Goal: Information Seeking & Learning: Find specific fact

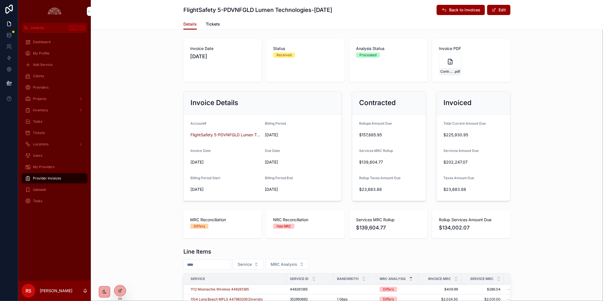
click at [111, 126] on div "Invoice Details Account# FlightSafety 5-PDVNFGLD Lumen Technologies Billing Per…" at bounding box center [347, 146] width 512 height 114
click at [51, 87] on div "Providers" at bounding box center [54, 87] width 59 height 9
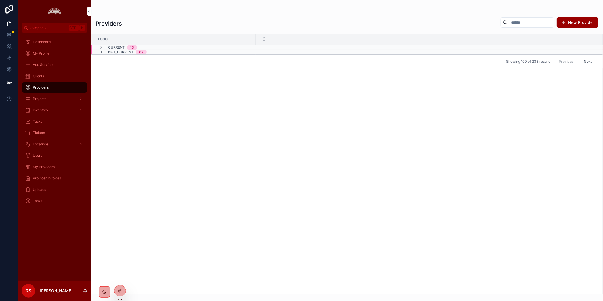
click at [50, 77] on div "Clients" at bounding box center [54, 76] width 59 height 9
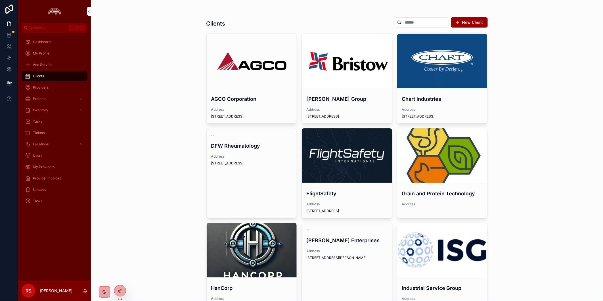
click at [0, 0] on div "scrollable content" at bounding box center [0, 0] width 0 height 0
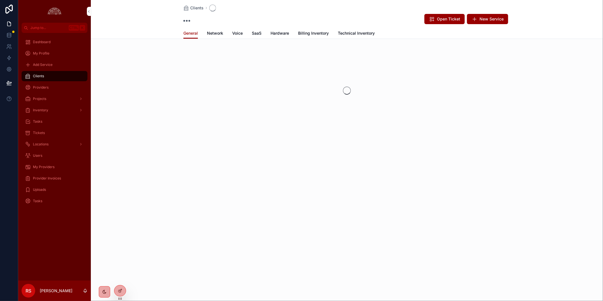
click at [305, 31] on span "Billing Inventory" at bounding box center [313, 33] width 31 height 6
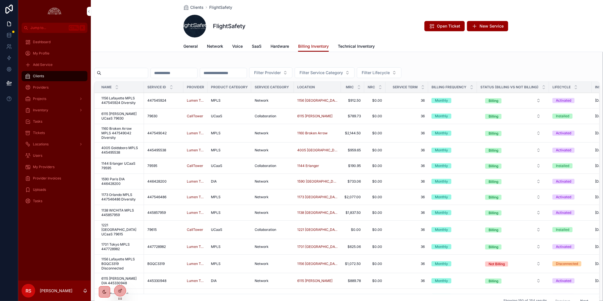
click at [131, 68] on div "scrollable content" at bounding box center [121, 73] width 54 height 10
paste input "*********"
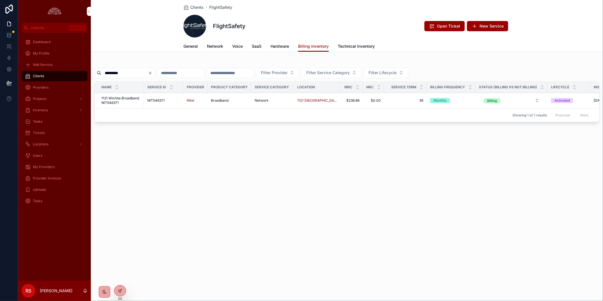
drag, startPoint x: 141, startPoint y: 72, endPoint x: 75, endPoint y: 68, distance: 65.4
click at [75, 68] on div "Jump to... Ctrl K Dashboard My Profile Add Service Clients Providers Projects I…" at bounding box center [310, 150] width 585 height 301
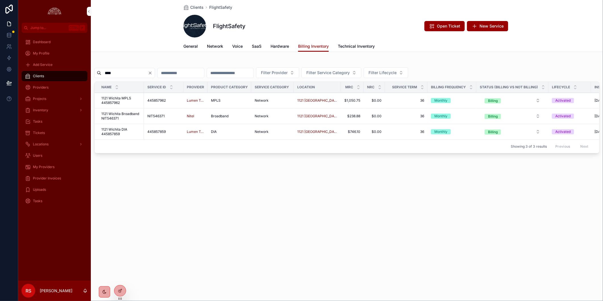
type input "****"
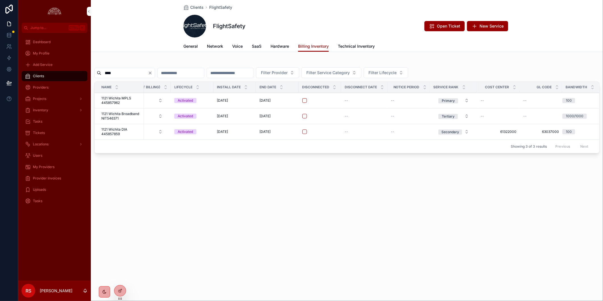
click at [453, 192] on div "Clients FlightSafety FlightSafety Open Ticket New Service Billing Inventory Gen…" at bounding box center [347, 97] width 512 height 194
click at [408, 225] on div "Clients FlightSafety FlightSafety Open Ticket New Service Billing Inventory Gen…" at bounding box center [347, 150] width 512 height 301
drag, startPoint x: 249, startPoint y: 257, endPoint x: 261, endPoint y: 266, distance: 15.4
click at [249, 257] on div "Clients FlightSafety FlightSafety Open Ticket New Service Billing Inventory Gen…" at bounding box center [347, 150] width 512 height 301
click at [504, 129] on td "61322000 61322000" at bounding box center [498, 132] width 43 height 16
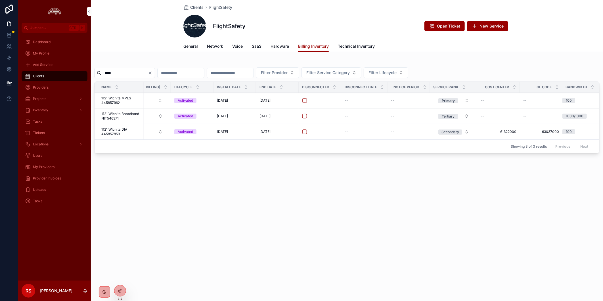
click at [501, 131] on span "61322000" at bounding box center [498, 131] width 36 height 5
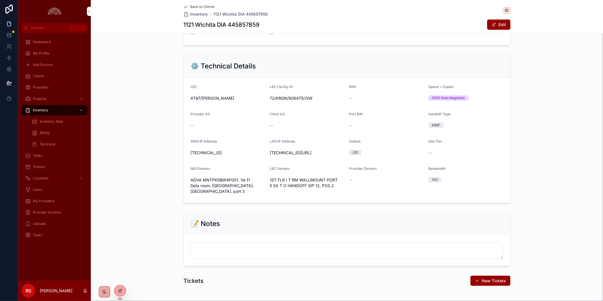
scroll to position [126, 0]
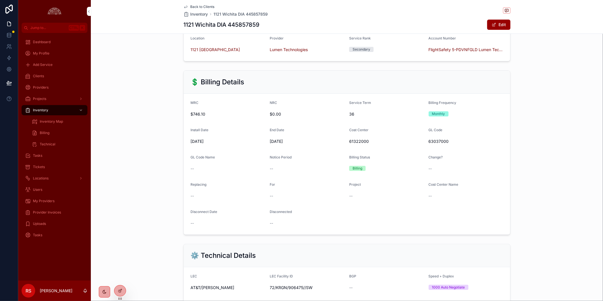
click at [350, 144] on span "61322000" at bounding box center [386, 141] width 75 height 6
copy span "61322000"
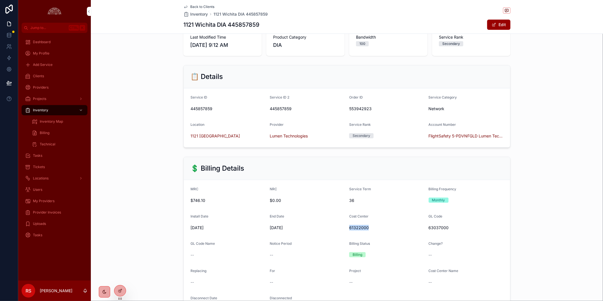
scroll to position [0, 0]
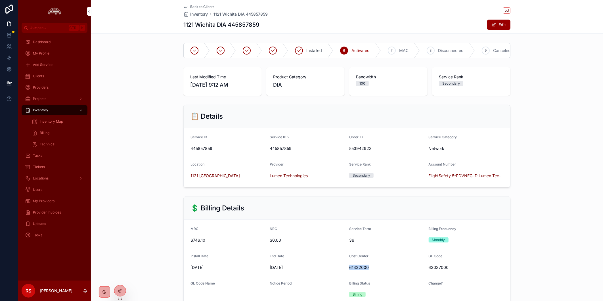
click at [190, 6] on span "Back to Clients" at bounding box center [202, 7] width 24 height 5
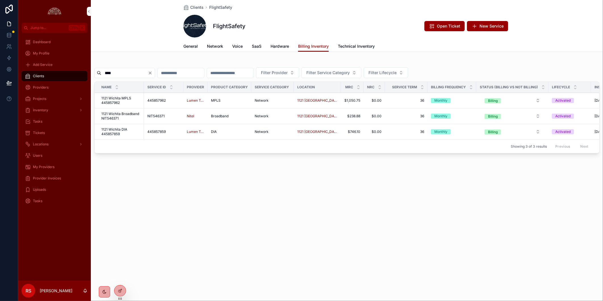
click at [121, 114] on span "1121 Wichita Broadband NIT546371" at bounding box center [120, 116] width 39 height 9
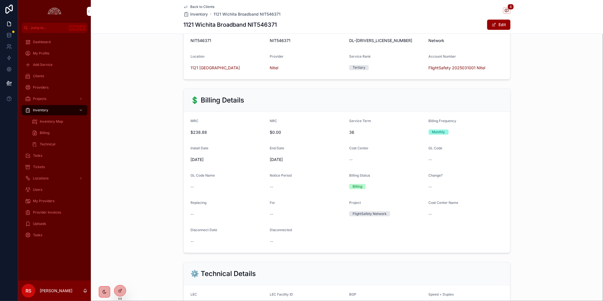
scroll to position [189, 0]
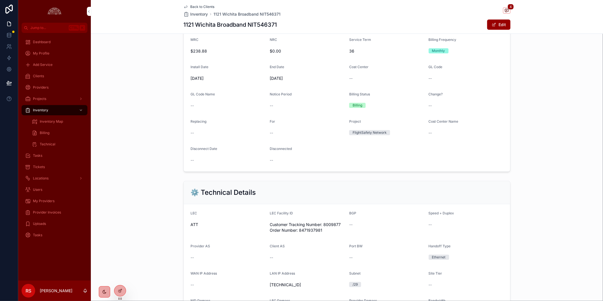
click at [200, 8] on span "Back to Clients" at bounding box center [202, 7] width 24 height 5
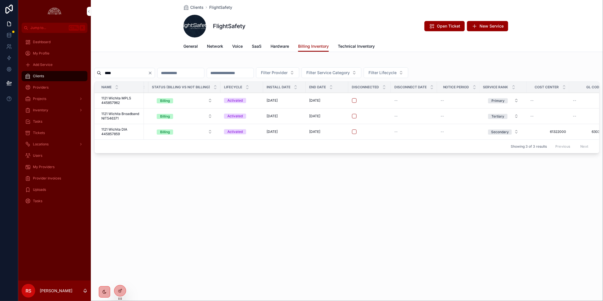
scroll to position [0, 377]
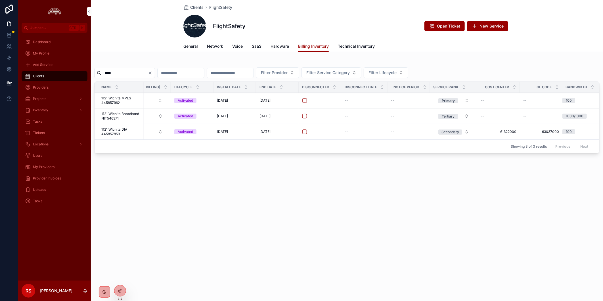
click at [213, 231] on div "Clients FlightSafety FlightSafety Open Ticket New Service Billing Inventory Gen…" at bounding box center [347, 150] width 512 height 301
click at [117, 73] on input "****" at bounding box center [124, 73] width 47 height 8
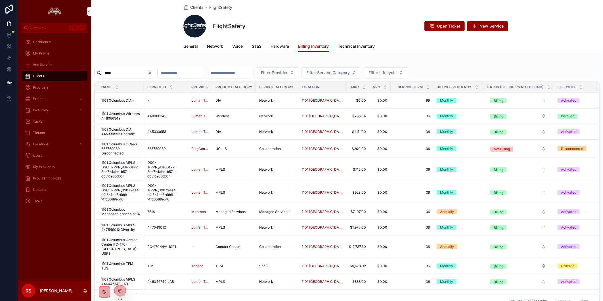
click at [361, 72] on button "Filter Service Category" at bounding box center [331, 72] width 60 height 11
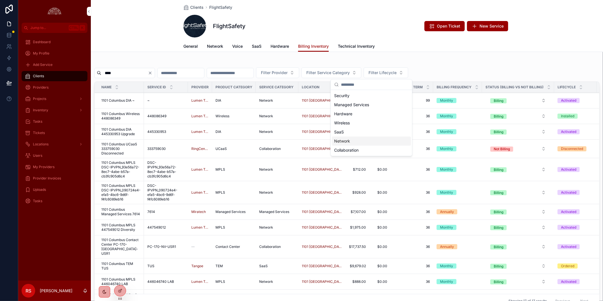
click at [379, 142] on div "Network" at bounding box center [371, 141] width 79 height 9
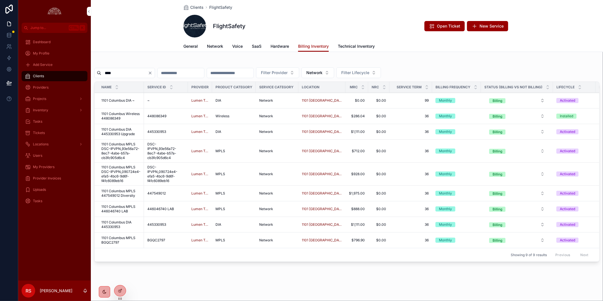
scroll to position [0, 387]
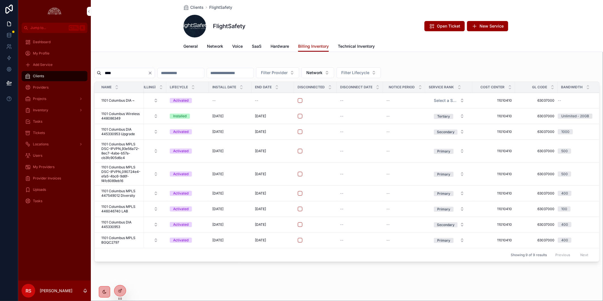
click at [129, 72] on input "****" at bounding box center [124, 73] width 47 height 8
click at [130, 59] on div "**** Filter Provider Network Filter Lifecycle Name Service ID Provider Product …" at bounding box center [347, 162] width 512 height 207
click at [109, 72] on input "****" at bounding box center [124, 73] width 47 height 8
paste input "scrollable content"
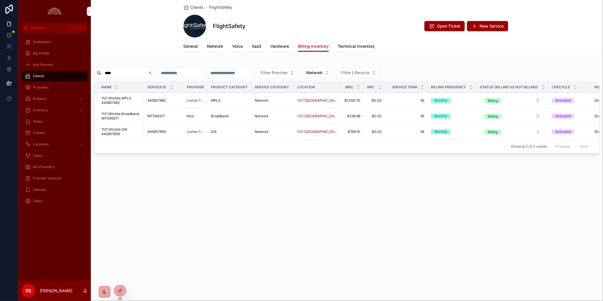
click at [109, 72] on input "****" at bounding box center [124, 73] width 47 height 8
paste input "scrollable content"
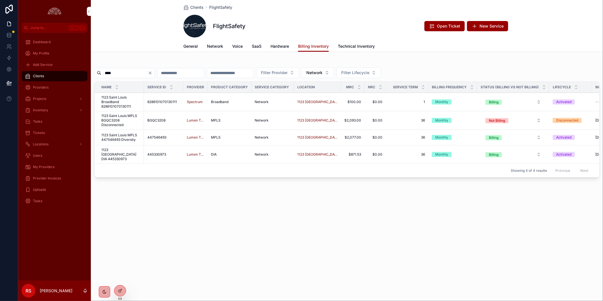
click at [319, 192] on div "Clients FlightSafety FlightSafety Open Ticket New Service Billing Inventory Gen…" at bounding box center [347, 109] width 512 height 218
click at [130, 73] on input "****" at bounding box center [124, 73] width 47 height 8
paste input "scrollable content"
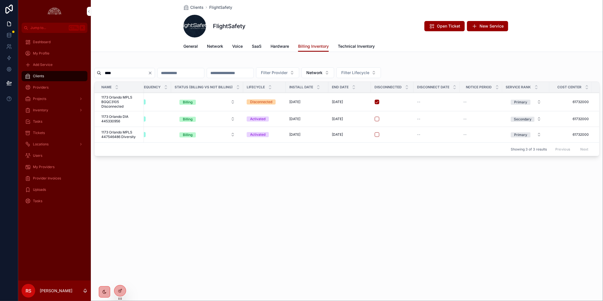
scroll to position [0, 378]
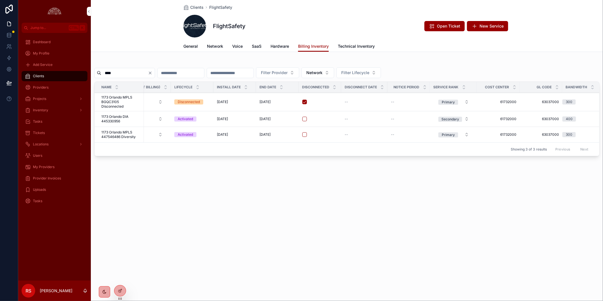
click at [534, 209] on div "Clients FlightSafety FlightSafety Open Ticket New Service Billing Inventory Gen…" at bounding box center [347, 150] width 512 height 301
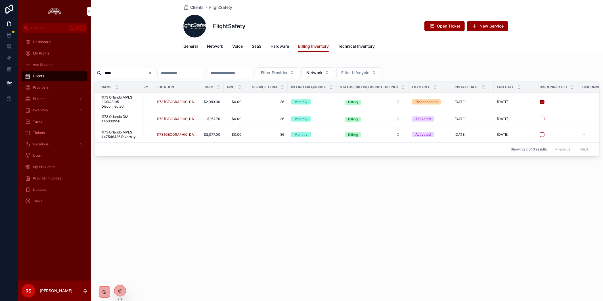
scroll to position [0, 0]
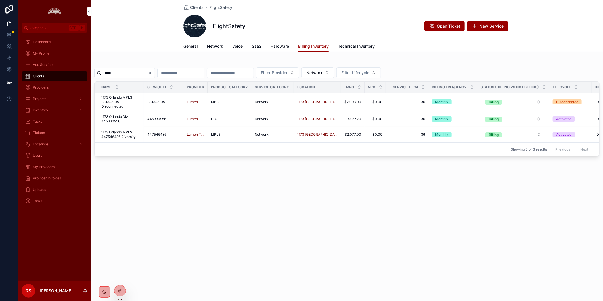
click at [131, 70] on input "****" at bounding box center [124, 73] width 47 height 8
click at [132, 70] on input "****" at bounding box center [124, 73] width 47 height 8
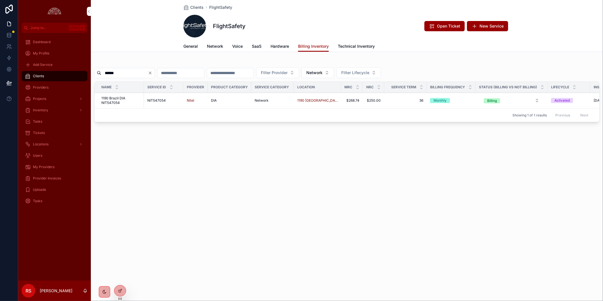
type input "******"
click at [314, 182] on div "Clients FlightSafety FlightSafety Open Ticket New Service Billing Inventory Gen…" at bounding box center [347, 150] width 512 height 301
click at [133, 102] on span "1190 Brazil DIA NIT547054" at bounding box center [120, 100] width 39 height 9
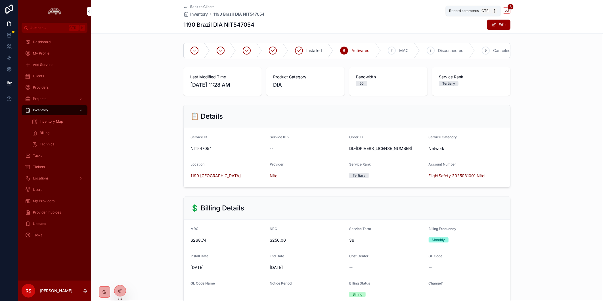
click at [504, 11] on icon "scrollable content" at bounding box center [506, 10] width 5 height 5
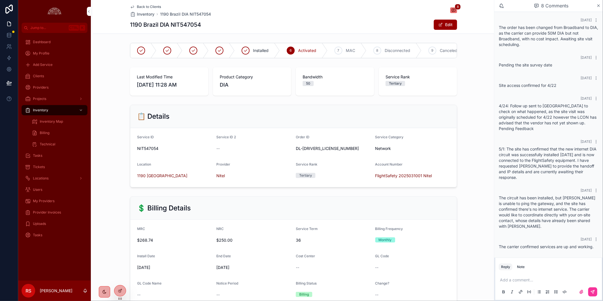
click at [403, 179] on span "FlightSafety ‭2025031001‬ Nitel" at bounding box center [403, 176] width 57 height 6
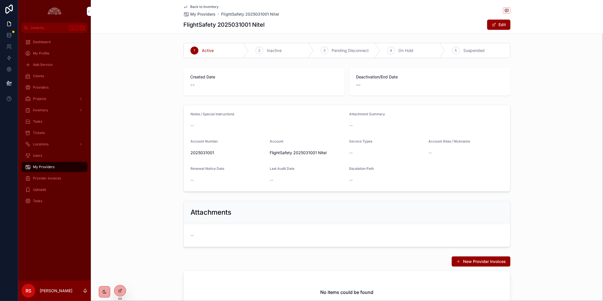
click at [199, 4] on div "Back to Inventory My Providers FlightSafety ‭2025031001‬ Nitel FlightSafety ‭20…" at bounding box center [346, 16] width 327 height 33
click at [210, 8] on span "Back to Inventory" at bounding box center [204, 7] width 28 height 5
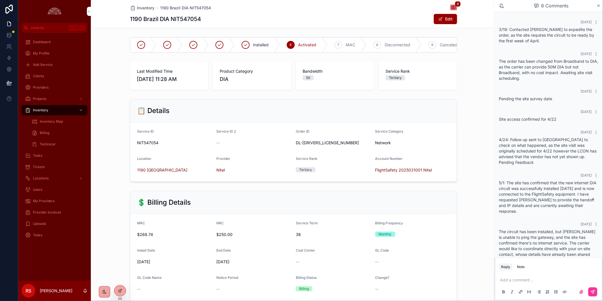
scroll to position [40, 0]
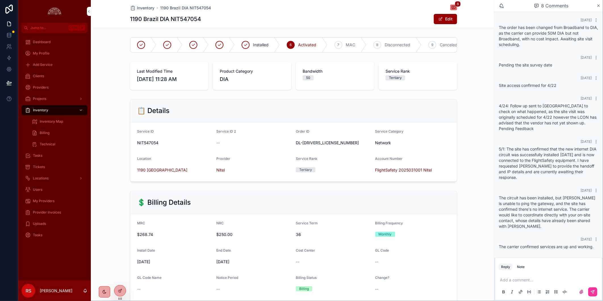
click at [484, 201] on div "💲 Billing Details MRC $268.74 NRC $250.00 Service Term 36 Billing Frequency Mon…" at bounding box center [293, 272] width 401 height 169
click at [55, 78] on div "Clients" at bounding box center [54, 76] width 59 height 9
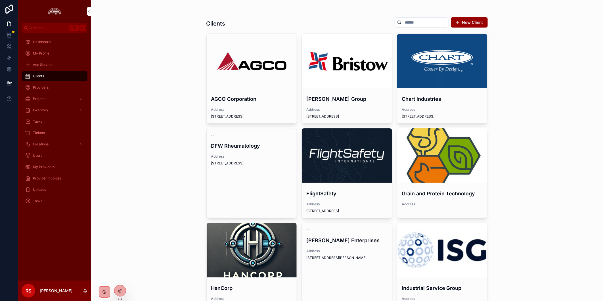
click at [0, 0] on div "scrollable content" at bounding box center [0, 0] width 0 height 0
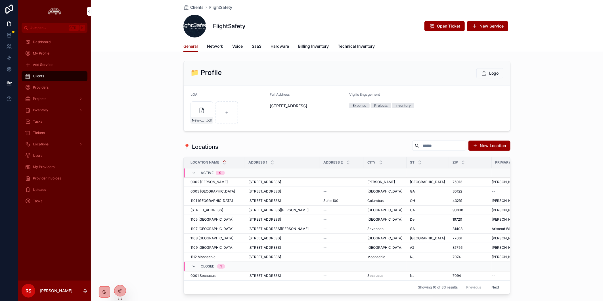
click at [315, 47] on span "Billing Inventory" at bounding box center [313, 46] width 31 height 6
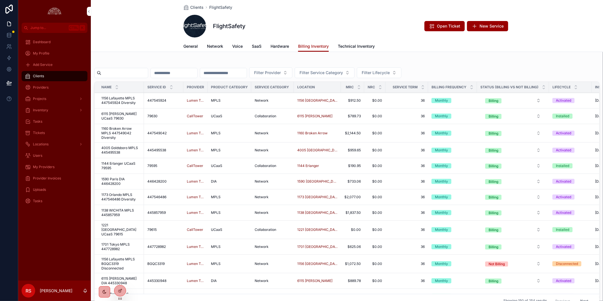
click at [140, 73] on input "scrollable content" at bounding box center [124, 73] width 47 height 8
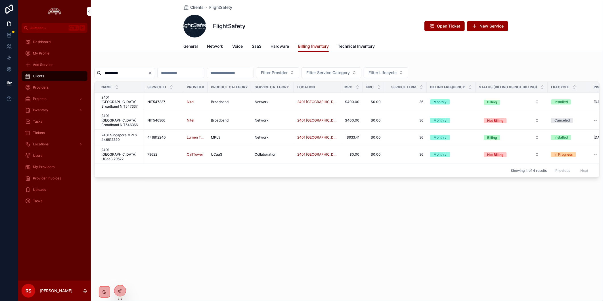
click at [114, 73] on input "*********" at bounding box center [124, 73] width 47 height 8
paste input "scrollable content"
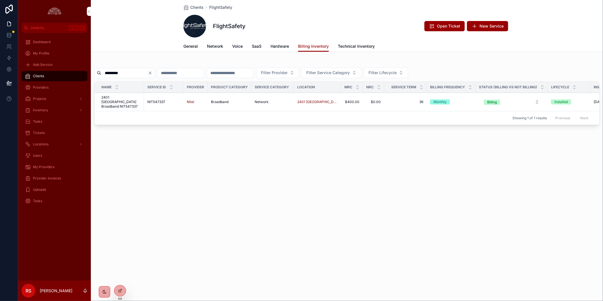
click at [130, 73] on input "*********" at bounding box center [124, 73] width 47 height 8
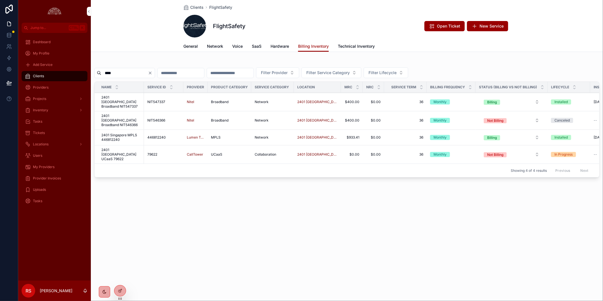
click at [132, 74] on input "****" at bounding box center [124, 73] width 47 height 8
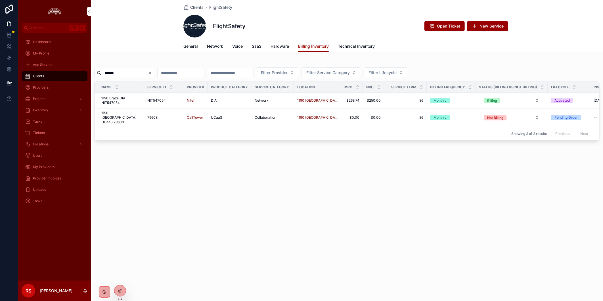
click at [114, 72] on input "******" at bounding box center [124, 73] width 47 height 8
click at [131, 167] on div "Clients FlightSafety FlightSafety Open Ticket New Service Billing Inventory Gen…" at bounding box center [347, 90] width 512 height 181
click at [333, 186] on div "Clients FlightSafety FlightSafety Open Ticket New Service Billing Inventory Gen…" at bounding box center [347, 150] width 512 height 301
click at [109, 72] on input "****" at bounding box center [124, 73] width 47 height 8
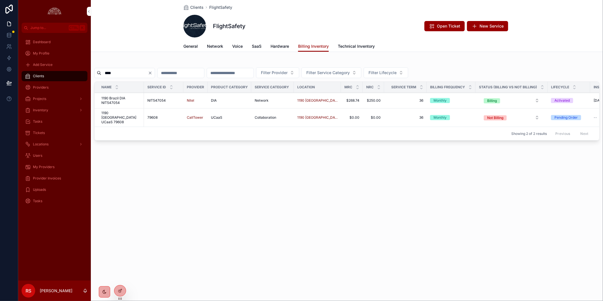
click at [109, 72] on input "****" at bounding box center [124, 73] width 47 height 8
click at [401, 229] on div "Clients FlightSafety FlightSafety Open Ticket New Service Billing Inventory Gen…" at bounding box center [347, 150] width 512 height 301
click at [126, 74] on input "****" at bounding box center [124, 73] width 47 height 8
paste input "scrollable content"
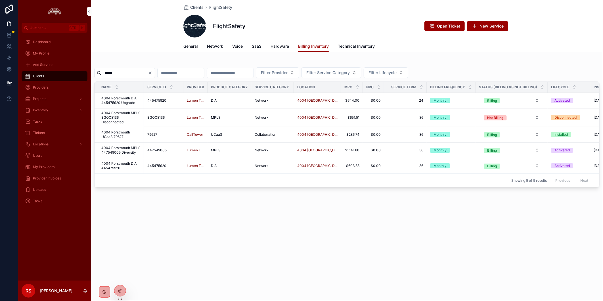
type input "****"
click at [400, 261] on div "Clients FlightSafety FlightSafety Open Ticket New Service Billing Inventory Gen…" at bounding box center [347, 150] width 512 height 301
drag, startPoint x: 266, startPoint y: 254, endPoint x: 259, endPoint y: 223, distance: 32.4
click at [266, 254] on div "Clients FlightSafety FlightSafety Open Ticket New Service Billing Inventory Gen…" at bounding box center [347, 150] width 512 height 301
click at [152, 74] on icon "Clear" at bounding box center [150, 73] width 5 height 5
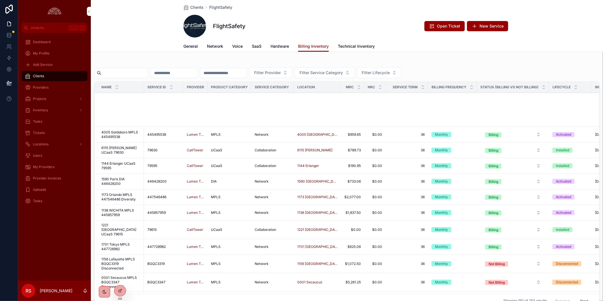
scroll to position [24, 0]
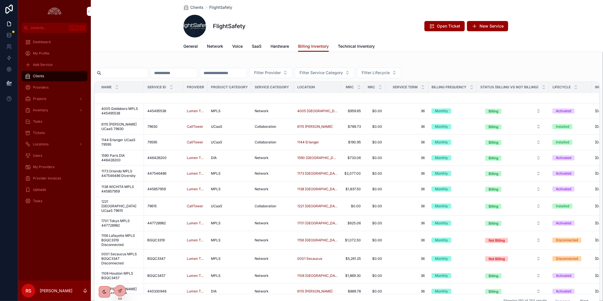
click at [568, 46] on div "General Network Voice SaaS Hardware Billing Inventory Technical Inventory" at bounding box center [346, 46] width 505 height 11
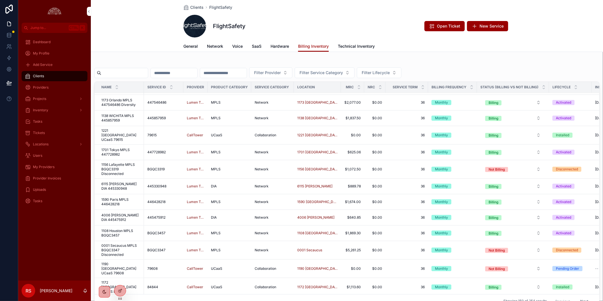
scroll to position [0, 0]
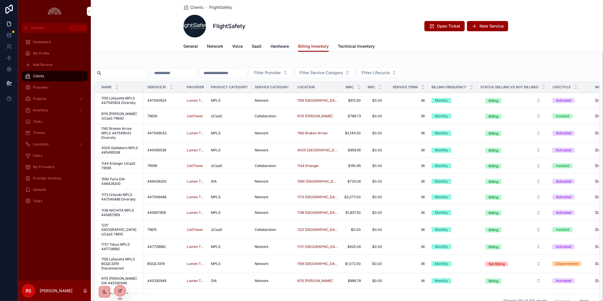
click at [120, 73] on input "scrollable content" at bounding box center [124, 73] width 47 height 8
click at [292, 73] on button "Filter Provider" at bounding box center [270, 72] width 43 height 11
type input "*****"
click at [329, 99] on div "Nitel" at bounding box center [310, 95] width 79 height 9
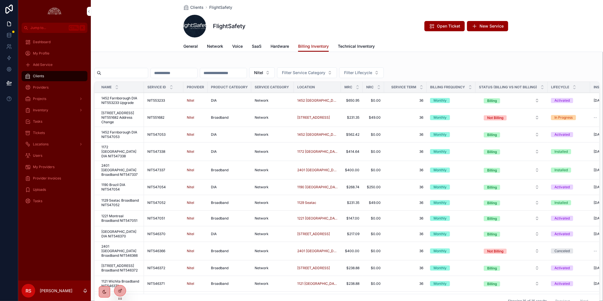
click at [325, 70] on span "Filter Service Category" at bounding box center [303, 73] width 43 height 6
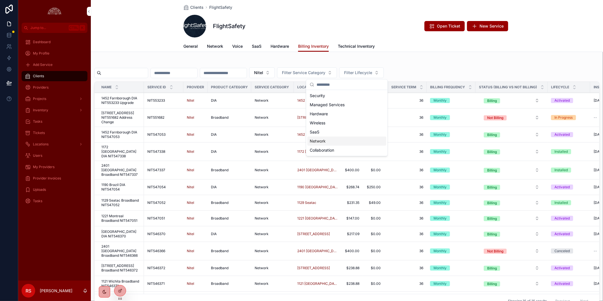
click at [356, 145] on div "Network" at bounding box center [346, 141] width 79 height 9
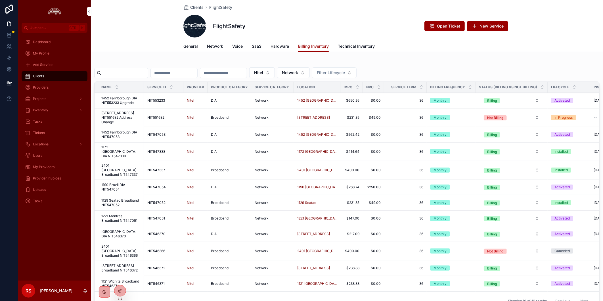
scroll to position [56, 0]
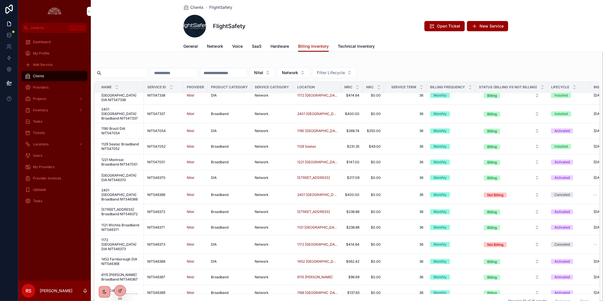
click at [537, 47] on div "General Network Voice SaaS Hardware Billing Inventory Technical Inventory" at bounding box center [346, 46] width 505 height 11
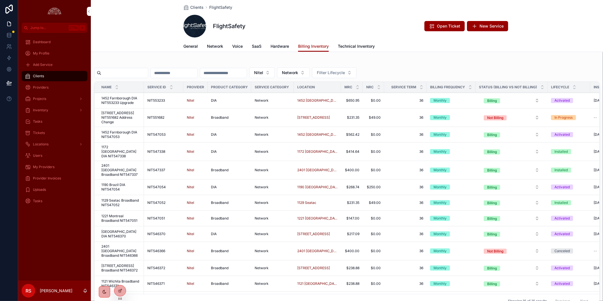
scroll to position [32, 0]
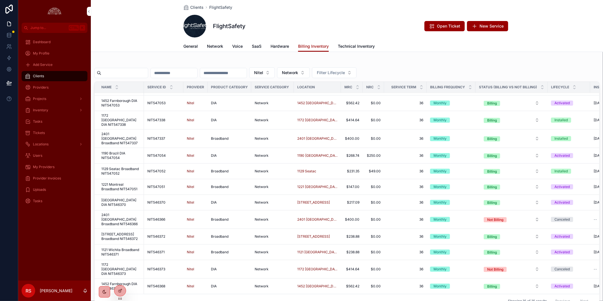
click at [563, 62] on div "scrollable content" at bounding box center [346, 62] width 505 height 3
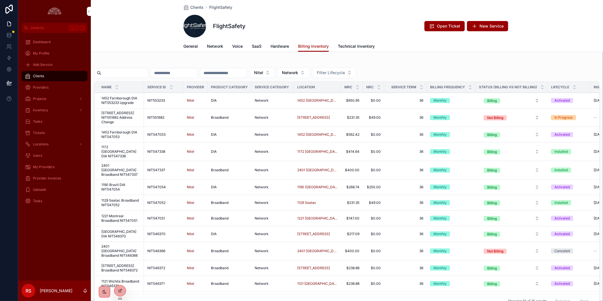
scroll to position [56, 0]
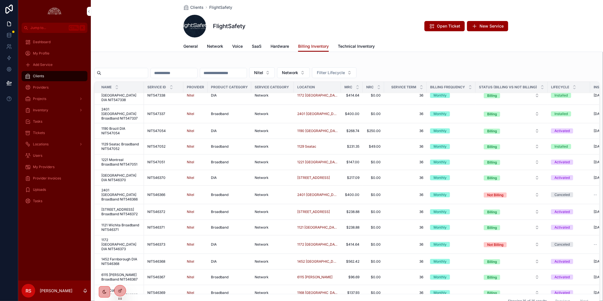
click at [508, 52] on div "Clients FlightSafety FlightSafety Open Ticket New Service Billing Inventory Gen…" at bounding box center [347, 26] width 512 height 52
click at [129, 112] on span "2401 [GEOGRAPHIC_DATA] Broadband NIT547337" at bounding box center [120, 114] width 39 height 14
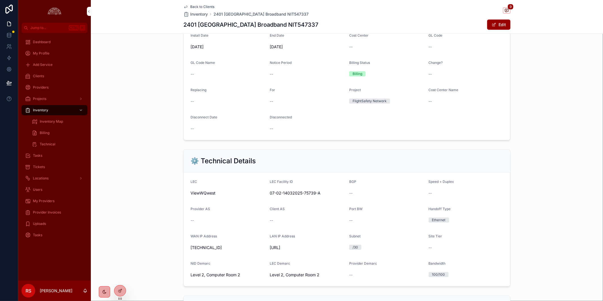
scroll to position [126, 0]
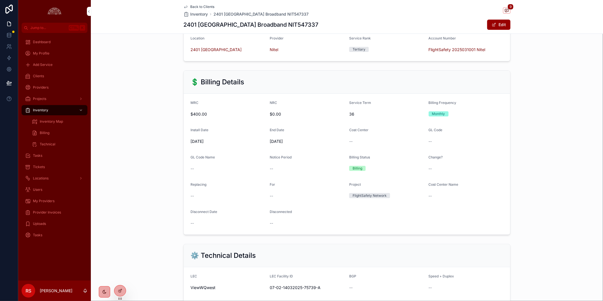
click at [197, 117] on span "$400.00" at bounding box center [227, 114] width 75 height 6
click at [40, 216] on div "Provider Invoices" at bounding box center [54, 212] width 59 height 9
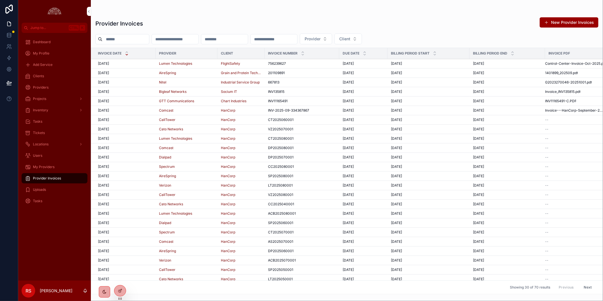
click at [140, 60] on td "[DATE] [DATE]" at bounding box center [123, 63] width 64 height 9
click at [140, 61] on div "[DATE] [DATE]" at bounding box center [125, 63] width 54 height 5
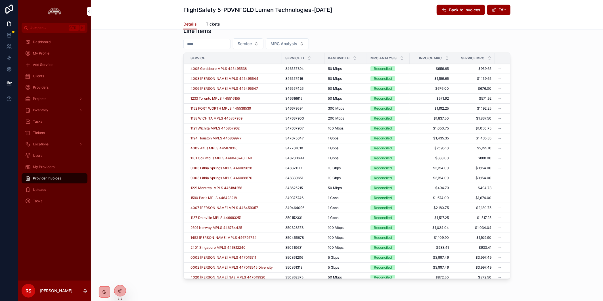
scroll to position [18, 0]
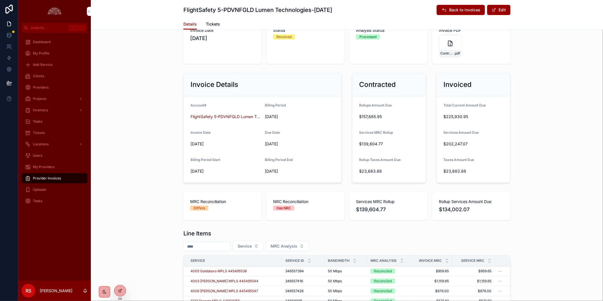
click at [400, 259] on icon "scrollable content" at bounding box center [402, 259] width 4 height 4
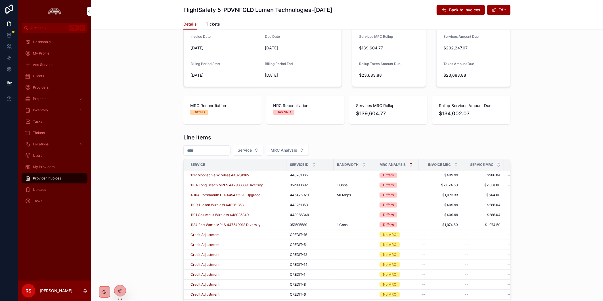
scroll to position [50, 0]
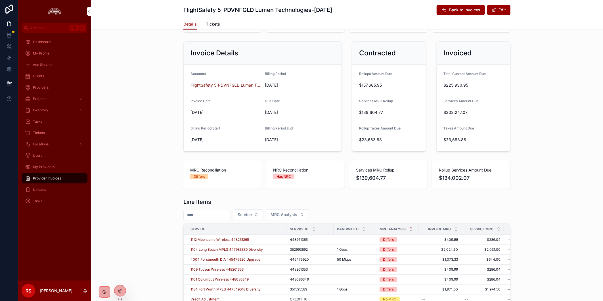
drag, startPoint x: 115, startPoint y: 255, endPoint x: 104, endPoint y: 270, distance: 19.4
click at [571, 118] on div "Invoice Details Account# FlightSafety 5-PDVNFGLD Lumen Technologies Billing Per…" at bounding box center [347, 96] width 512 height 114
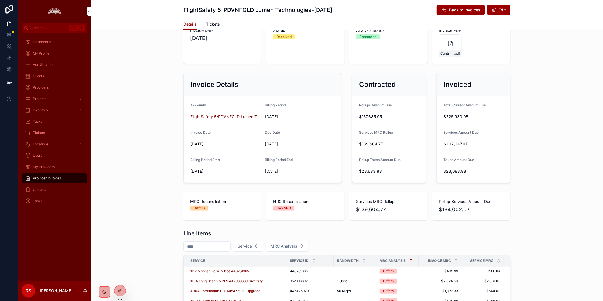
scroll to position [0, 0]
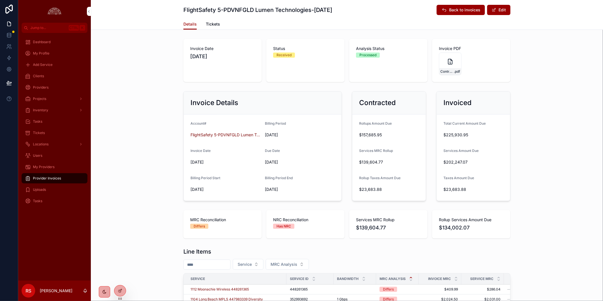
click at [135, 133] on div "Invoice Details Account# FlightSafety 5-PDVNFGLD Lumen Technologies Billing Per…" at bounding box center [347, 146] width 512 height 114
click at [50, 75] on div "Clients" at bounding box center [54, 76] width 59 height 9
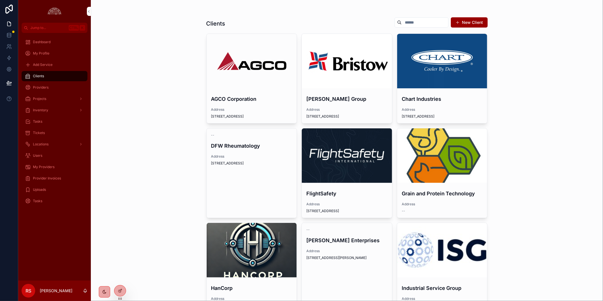
click at [492, 142] on div "Clients New Client AGCO Corporation Address [STREET_ADDRESS][PERSON_NAME] Group…" at bounding box center [347, 150] width 512 height 301
click at [510, 169] on div "Clients New Client AGCO Corporation Address [STREET_ADDRESS][PERSON_NAME] Group…" at bounding box center [347, 150] width 512 height 301
click at [35, 75] on span "Clients" at bounding box center [38, 76] width 11 height 5
drag, startPoint x: 125, startPoint y: 192, endPoint x: 495, endPoint y: 176, distance: 370.7
click at [125, 192] on div "Clients New Client AGCO Corporation Address [STREET_ADDRESS][PERSON_NAME] Group…" at bounding box center [347, 150] width 512 height 301
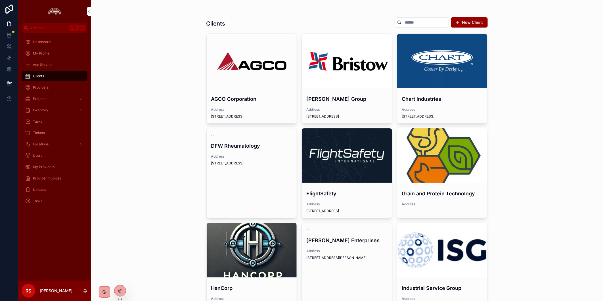
click at [498, 167] on div "Clients New Client AGCO Corporation Address [STREET_ADDRESS][PERSON_NAME] Group…" at bounding box center [347, 150] width 512 height 301
click at [171, 98] on div "Clients New Client AGCO Corporation Address [STREET_ADDRESS][PERSON_NAME] Group…" at bounding box center [347, 150] width 512 height 301
click at [555, 252] on div "Clients New Client AGCO Corporation Address [STREET_ADDRESS][PERSON_NAME] Group…" at bounding box center [347, 150] width 512 height 301
click at [361, 162] on div "scrollable content" at bounding box center [347, 155] width 90 height 54
click at [361, 162] on div "Clients New Client AGCO Corporation Address [STREET_ADDRESS][PERSON_NAME] Group…" at bounding box center [347, 150] width 512 height 301
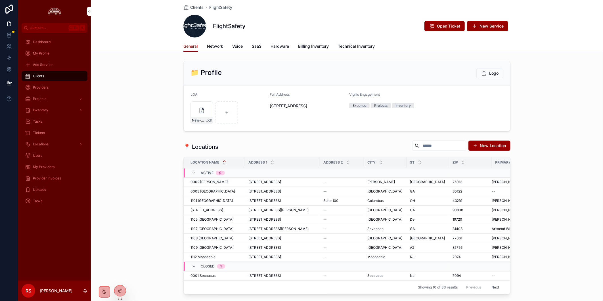
click at [321, 45] on span "Billing Inventory" at bounding box center [313, 46] width 31 height 6
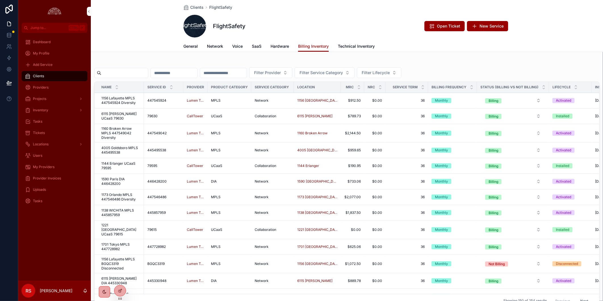
click at [125, 75] on input "scrollable content" at bounding box center [124, 73] width 47 height 8
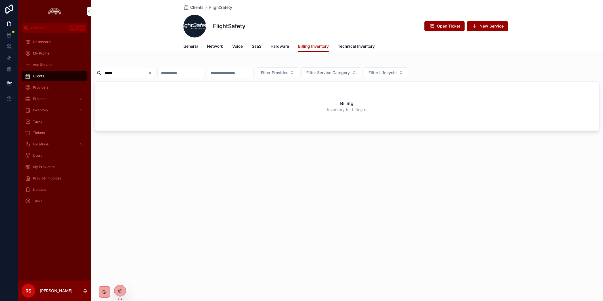
type input "*****"
click at [151, 74] on icon "Clear" at bounding box center [150, 73] width 2 height 2
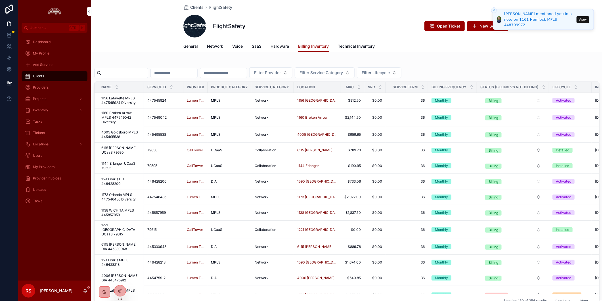
click at [581, 21] on button "View" at bounding box center [582, 19] width 12 height 7
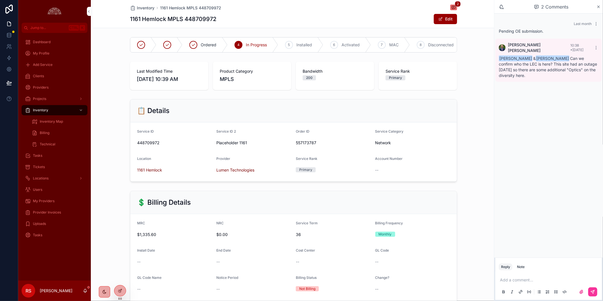
click at [149, 146] on span "448709972" at bounding box center [174, 143] width 75 height 6
copy span "448709972"
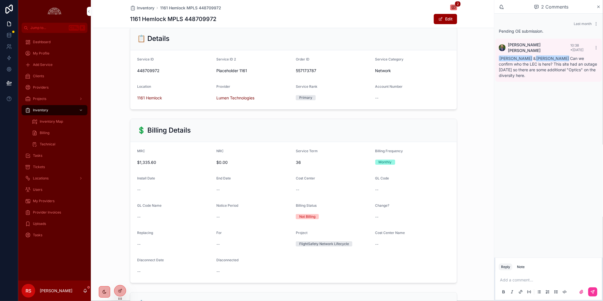
scroll to position [221, 0]
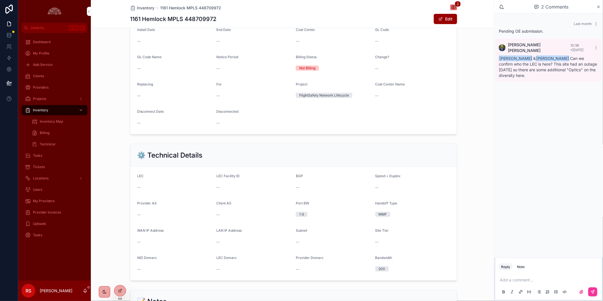
click at [443, 19] on button "Edit" at bounding box center [445, 19] width 23 height 10
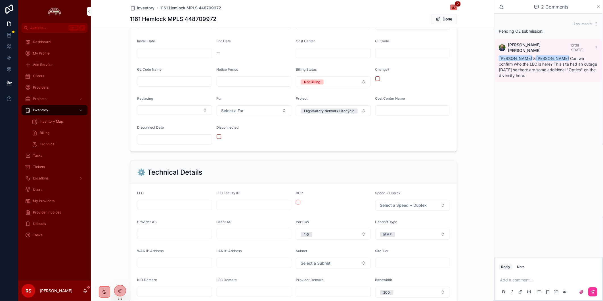
scroll to position [287, 0]
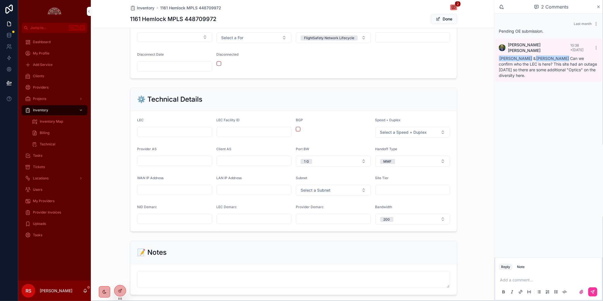
click at [163, 135] on input "scrollable content" at bounding box center [174, 132] width 74 height 8
type input "**********"
click at [438, 18] on button "Done" at bounding box center [444, 19] width 26 height 10
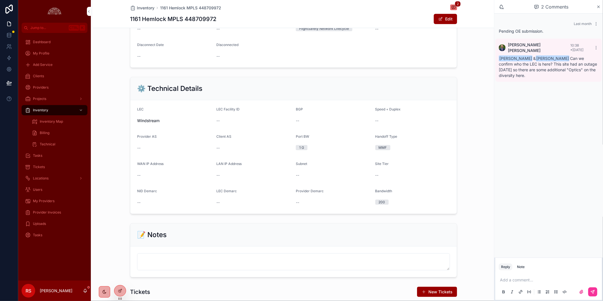
scroll to position [280, 0]
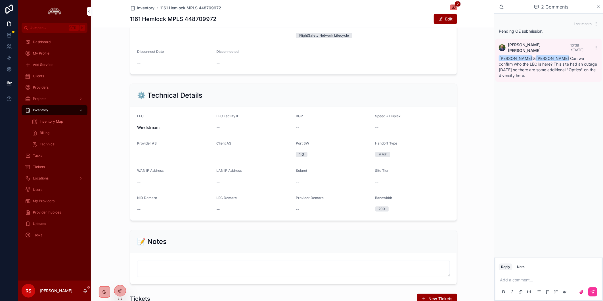
click at [551, 133] on div "Last month Pending OE submission. [PERSON_NAME] 10:38 • [DATE] [PERSON_NAME] & …" at bounding box center [548, 136] width 109 height 244
click at [458, 99] on div "⚙️ Technical Details LEC Windstream LEC Facility ID -- BGP -- Speed + Duplex --…" at bounding box center [293, 152] width 401 height 142
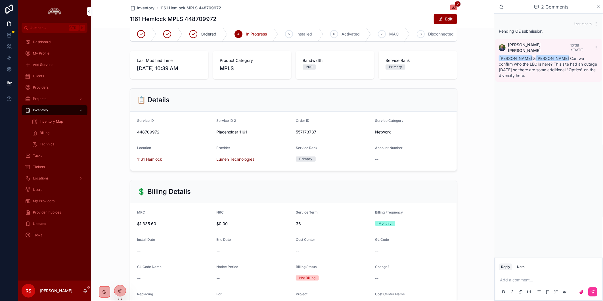
scroll to position [0, 0]
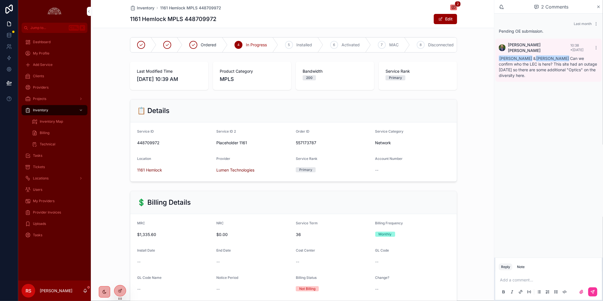
click at [47, 75] on div "Clients" at bounding box center [54, 76] width 59 height 9
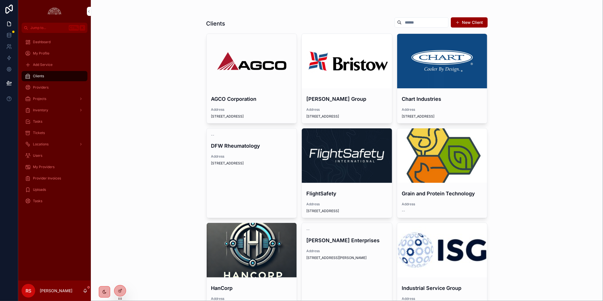
click at [330, 170] on div "scrollable content" at bounding box center [347, 155] width 90 height 54
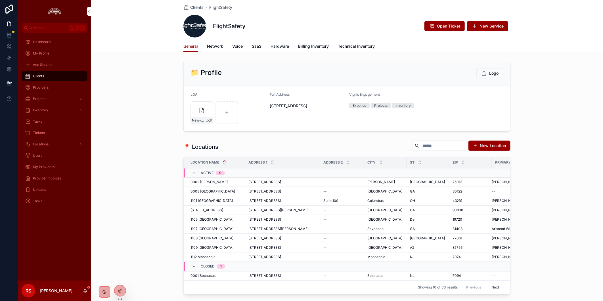
click at [316, 45] on span "Billing Inventory" at bounding box center [313, 46] width 31 height 6
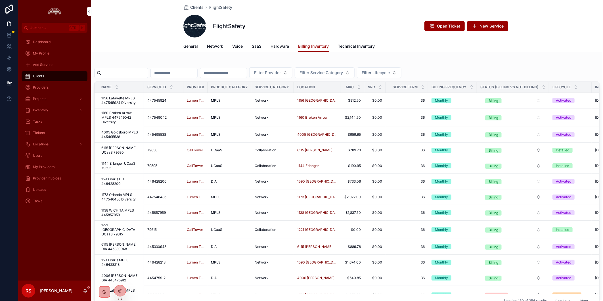
click at [132, 74] on input "scrollable content" at bounding box center [124, 73] width 47 height 8
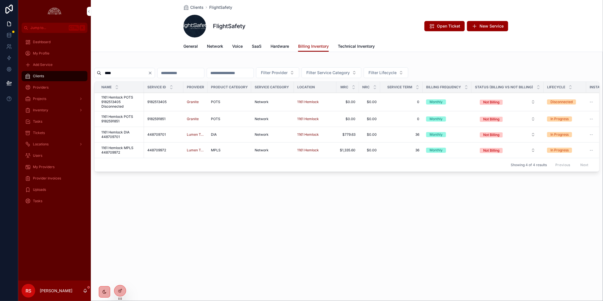
type input "****"
click at [84, 290] on icon "scrollable content" at bounding box center [85, 290] width 3 height 3
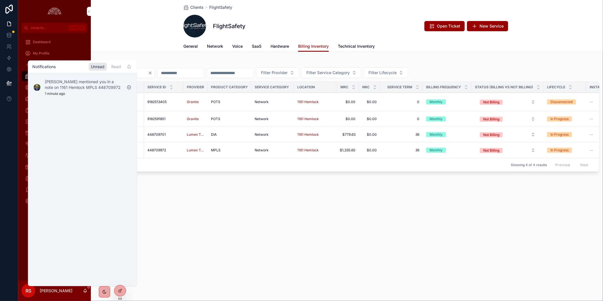
click at [64, 87] on p "[PERSON_NAME] mentioned you in a note on 1161 Hemlock MPLS 448709972" at bounding box center [83, 84] width 77 height 11
